Goal: Information Seeking & Learning: Learn about a topic

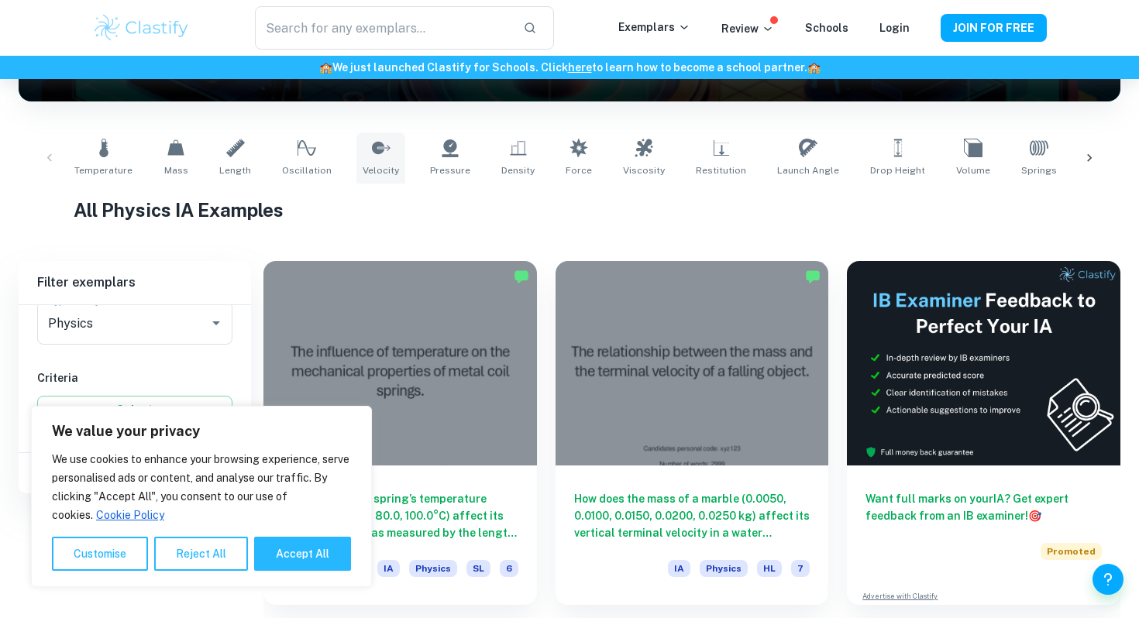
scroll to position [527, 0]
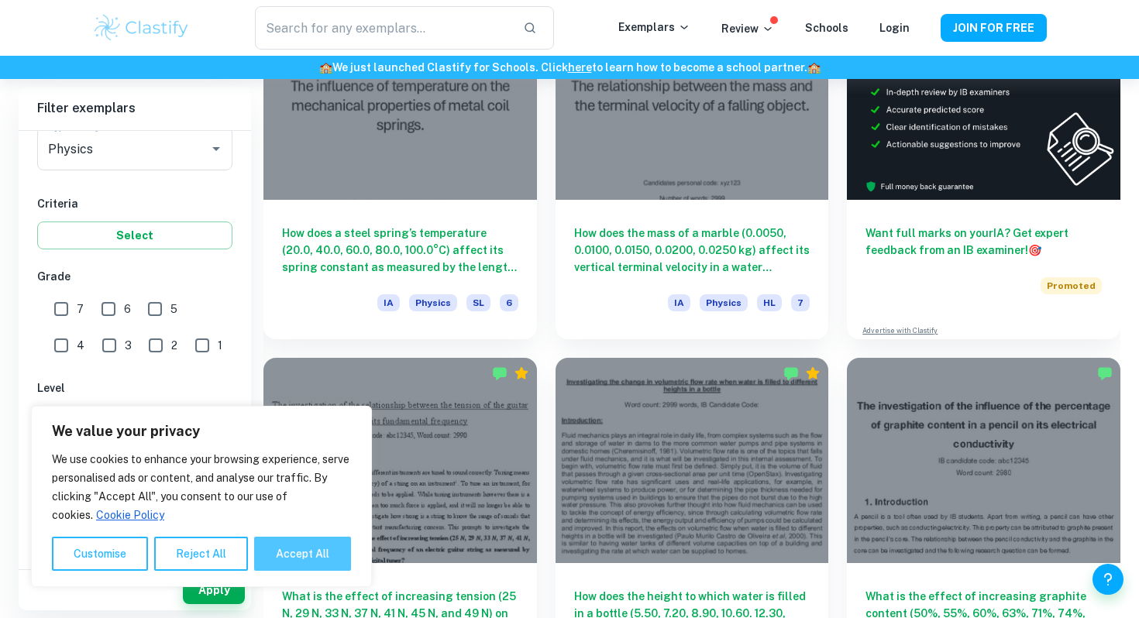
click at [296, 558] on button "Accept All" at bounding box center [302, 554] width 97 height 34
checkbox input "true"
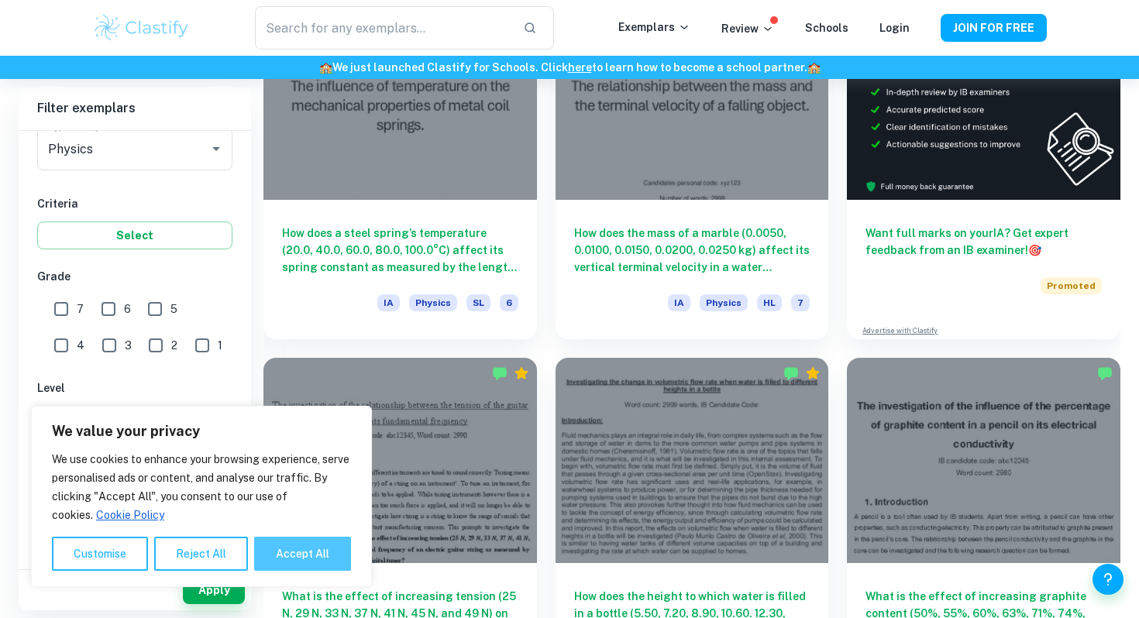
checkbox input "true"
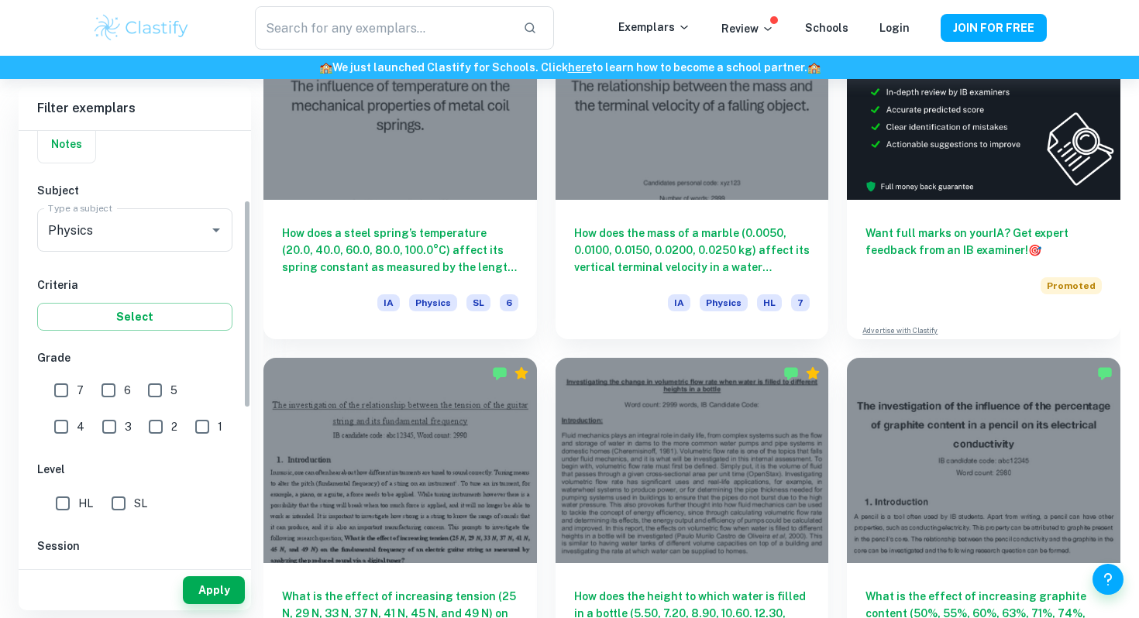
scroll to position [122, 0]
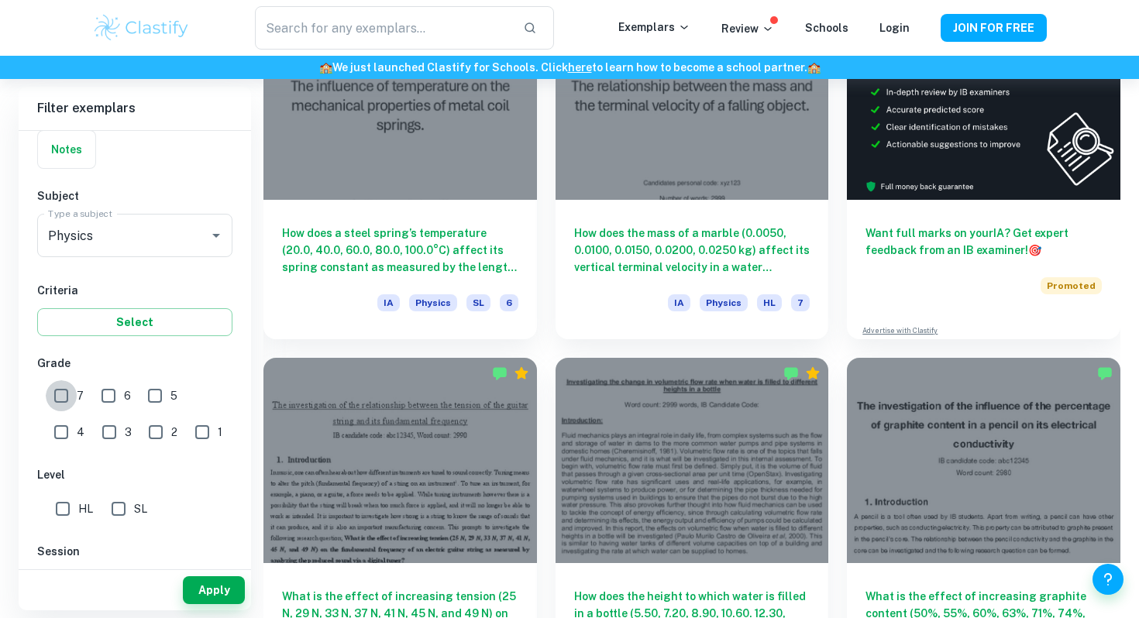
click at [67, 394] on input "7" at bounding box center [61, 395] width 31 height 31
checkbox input "true"
click at [103, 402] on input "6" at bounding box center [108, 395] width 31 height 31
checkbox input "true"
click at [189, 590] on button "Apply" at bounding box center [214, 590] width 62 height 28
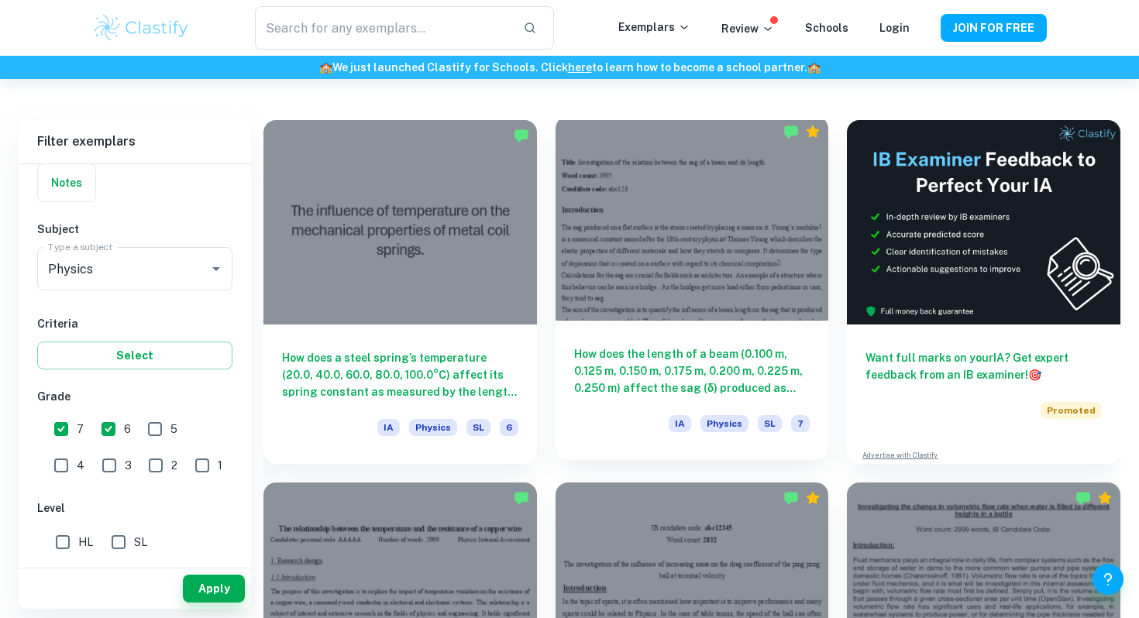
scroll to position [401, 0]
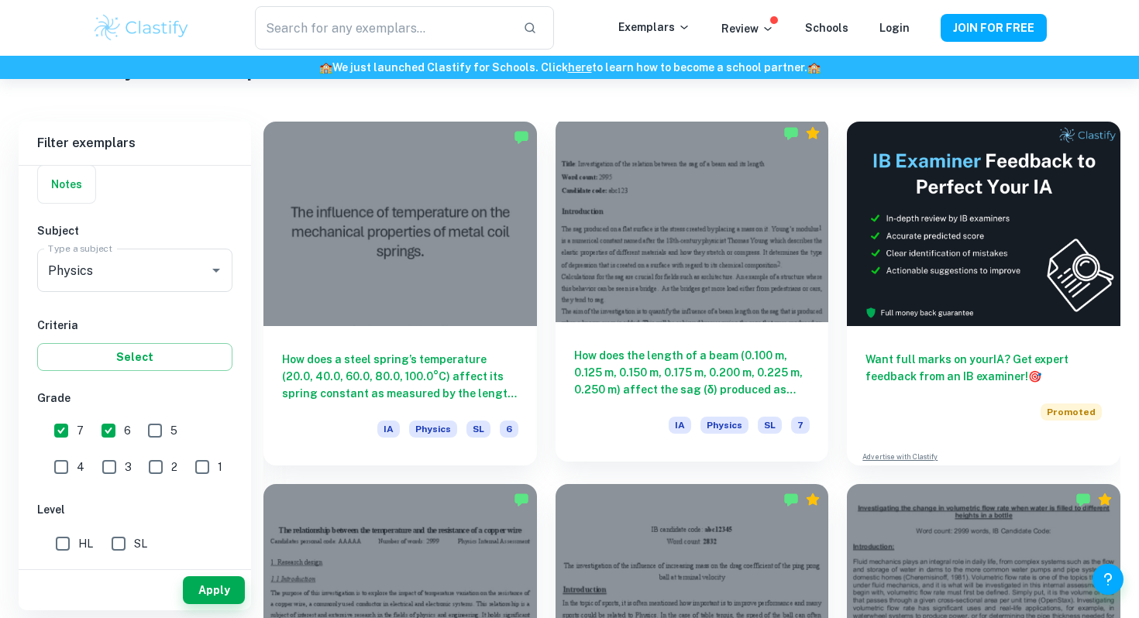
click at [654, 348] on h6 "How does the length of a beam (0.100 m, 0.125 m, 0.150 m, 0.175 m, 0.200 m, 0.2…" at bounding box center [692, 372] width 236 height 51
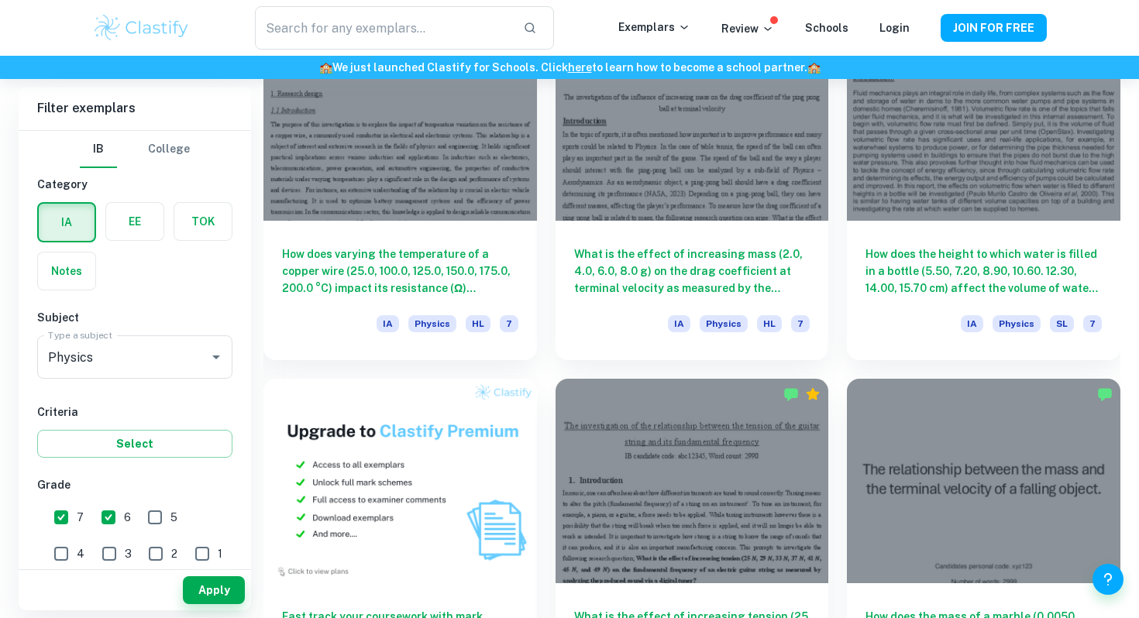
scroll to position [800, 0]
